Goal: Task Accomplishment & Management: Manage account settings

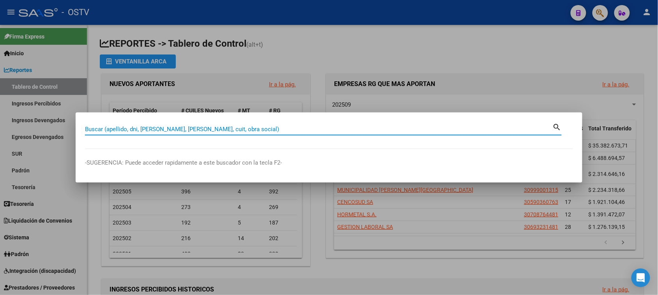
paste input "35084872"
type input "35084872"
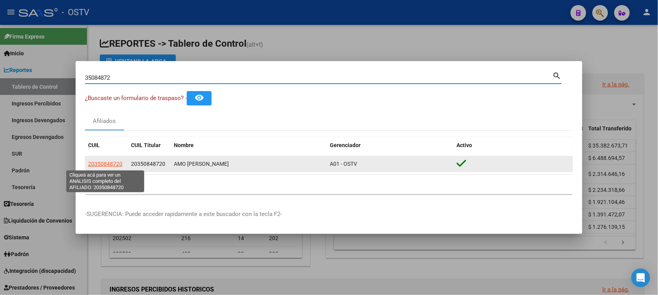
click at [108, 163] on span "20350848720" at bounding box center [105, 164] width 34 height 6
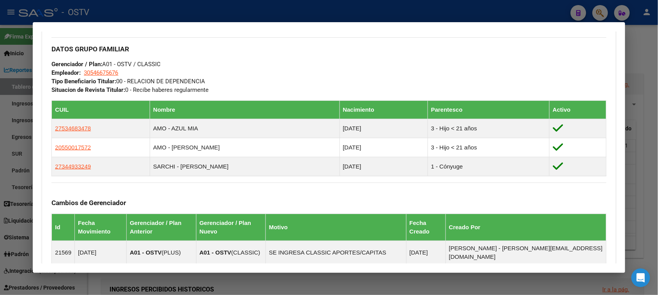
scroll to position [490, 0]
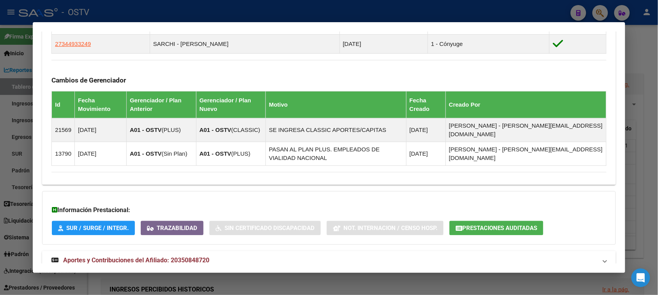
click at [150, 257] on span "Aportes y Contribuciones del Afiliado: 20350848720" at bounding box center [136, 260] width 146 height 7
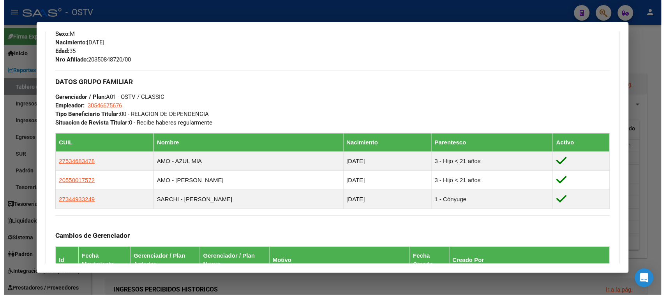
scroll to position [0, 0]
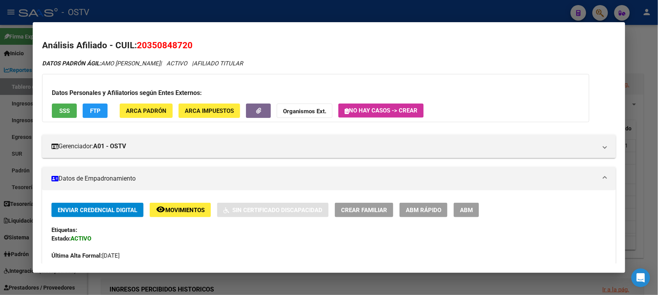
click at [469, 209] on span "ABM" at bounding box center [466, 210] width 13 height 7
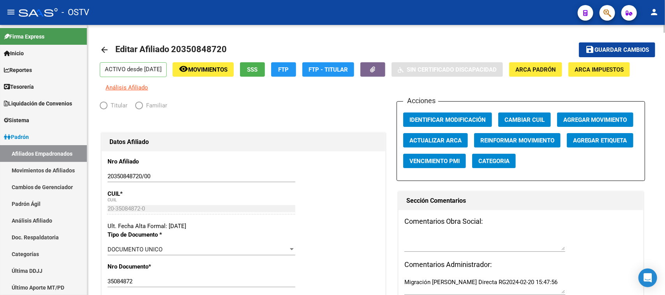
radio input "true"
type input "30-54667567-6"
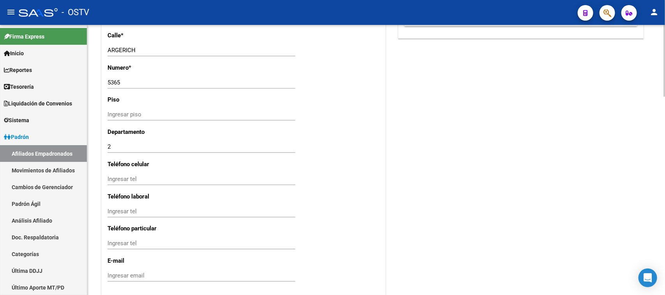
scroll to position [744, 0]
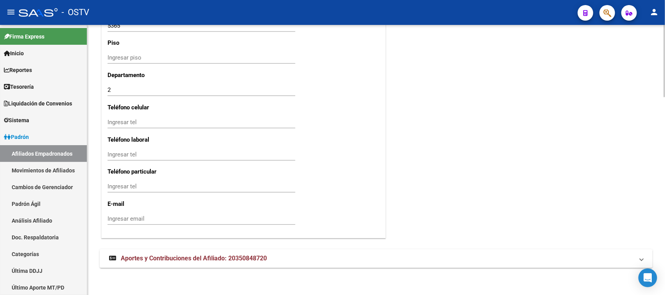
click at [211, 253] on mat-expansion-panel-header "Aportes y Contribuciones del Afiliado: 20350848720" at bounding box center [376, 258] width 553 height 19
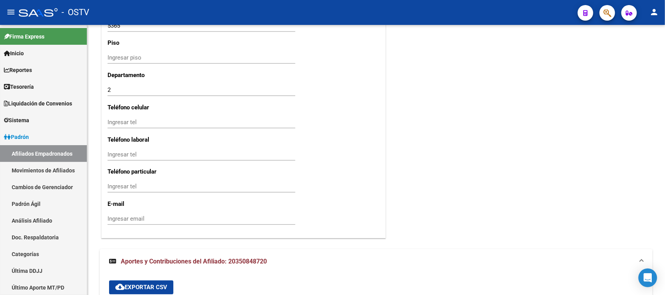
scroll to position [972, 0]
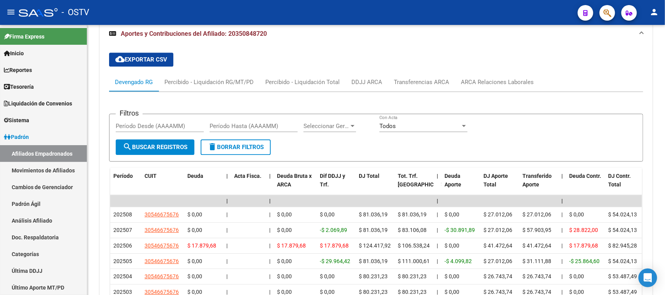
click at [665, 267] on div at bounding box center [665, 243] width 2 height 53
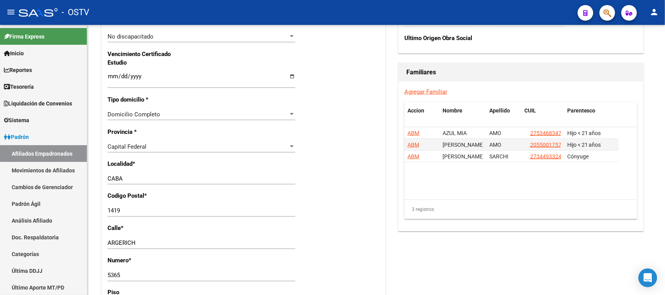
scroll to position [484, 0]
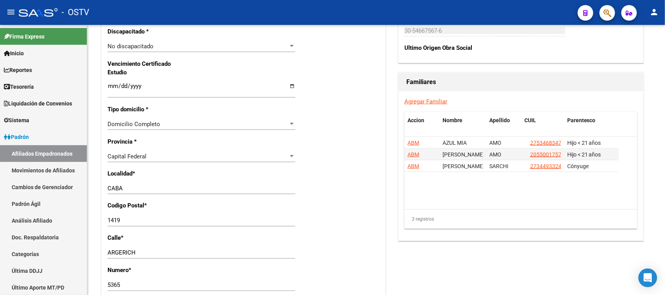
click at [665, 140] on div at bounding box center [665, 146] width 2 height 53
